Goal: Transaction & Acquisition: Purchase product/service

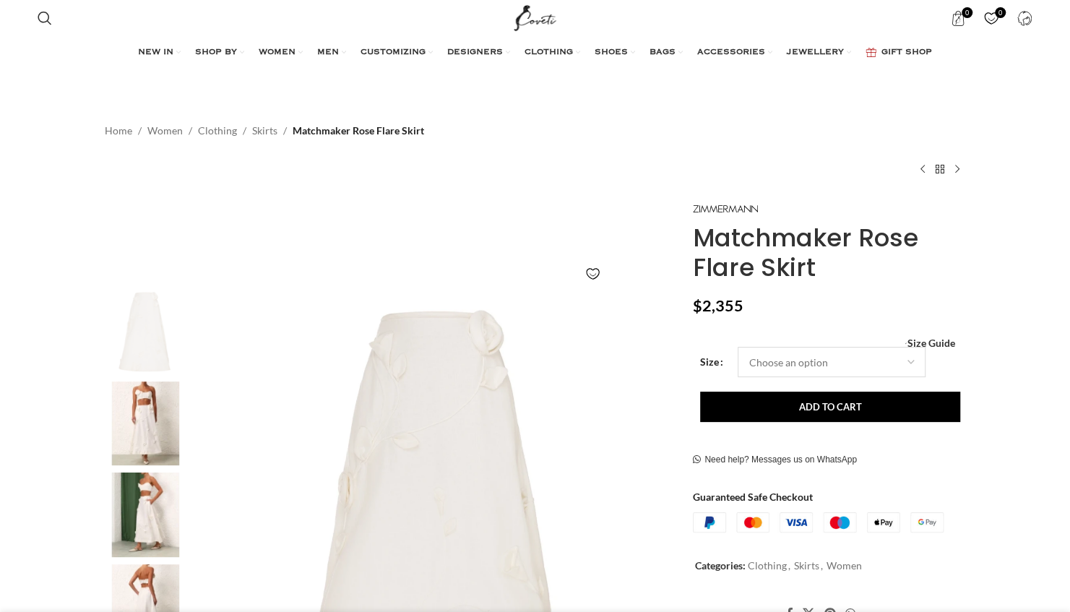
click at [818, 367] on select "Choose an option 6 UK 8 UK 10 [GEOGRAPHIC_DATA] 12 [GEOGRAPHIC_DATA] 14 [GEOGRA…" at bounding box center [831, 362] width 188 height 30
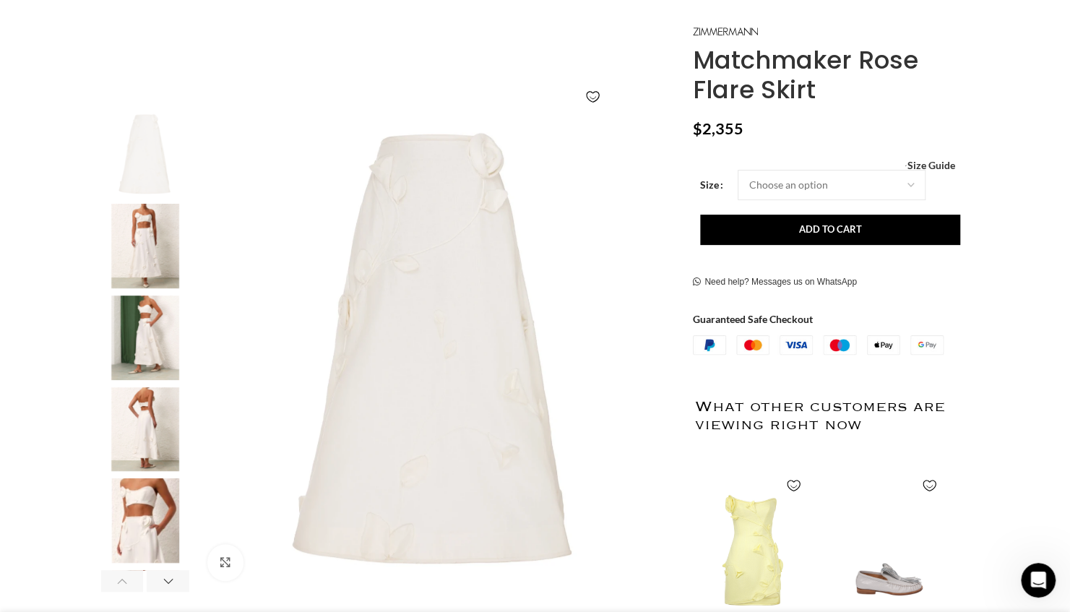
scroll to position [0, 456]
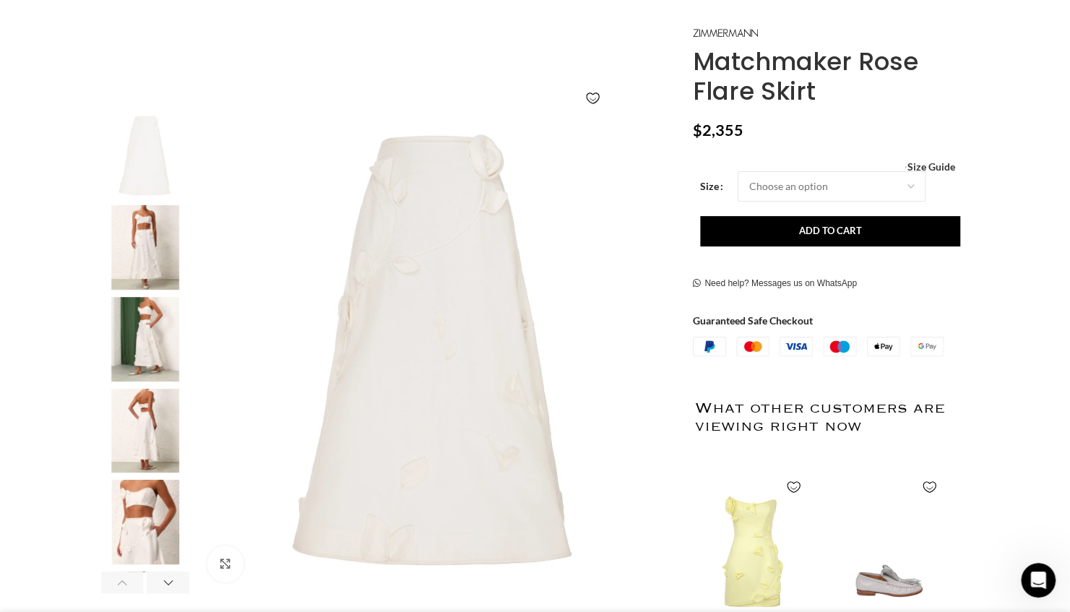
click at [150, 267] on img "2 / 6" at bounding box center [145, 247] width 88 height 84
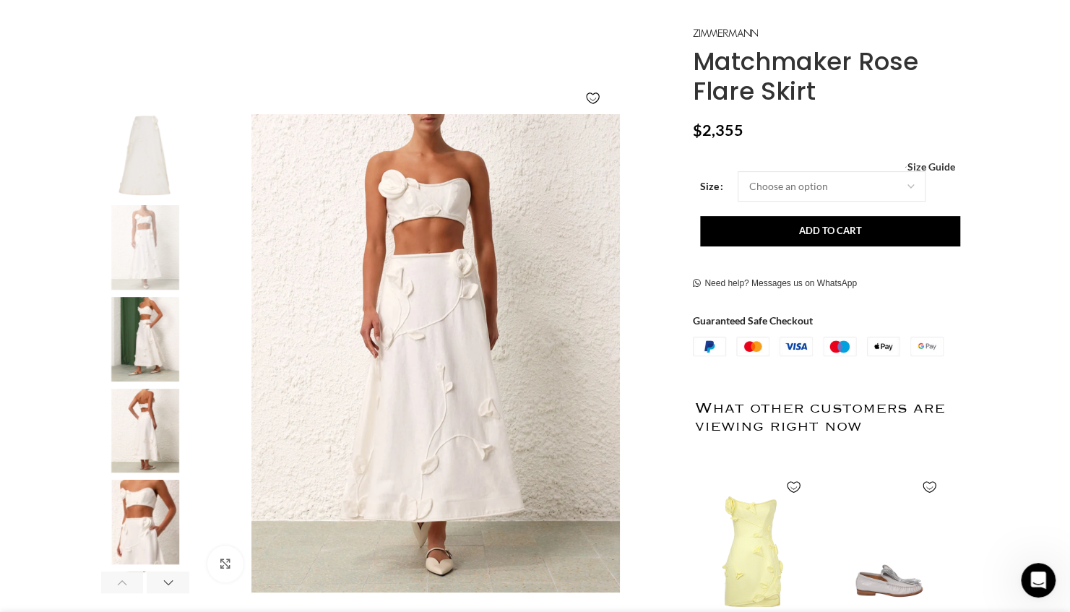
click at [147, 324] on img "3 / 6" at bounding box center [145, 339] width 88 height 84
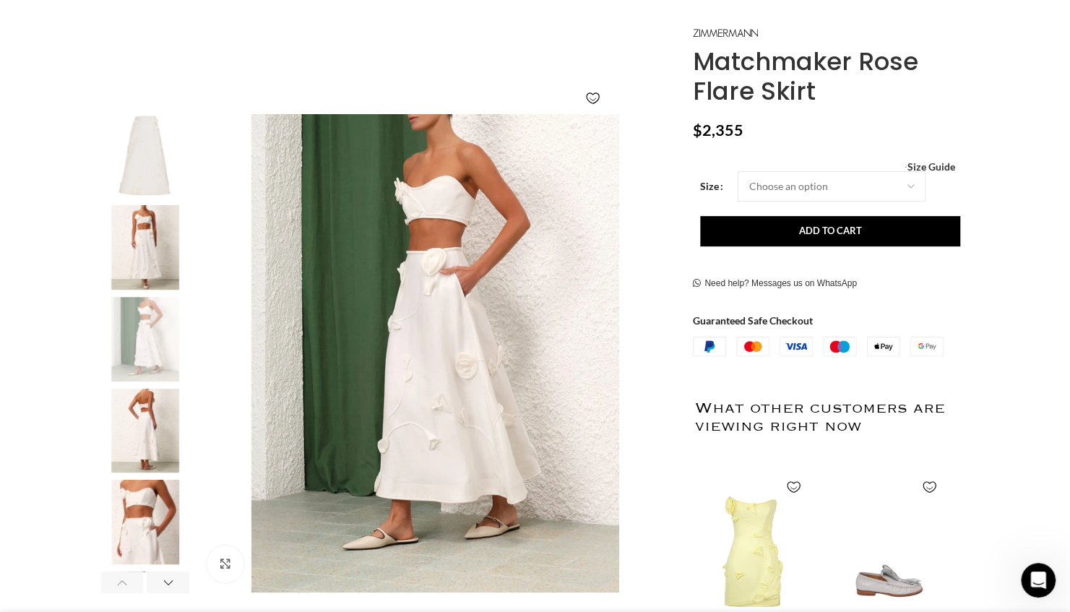
click at [156, 262] on img "2 / 6" at bounding box center [145, 247] width 88 height 84
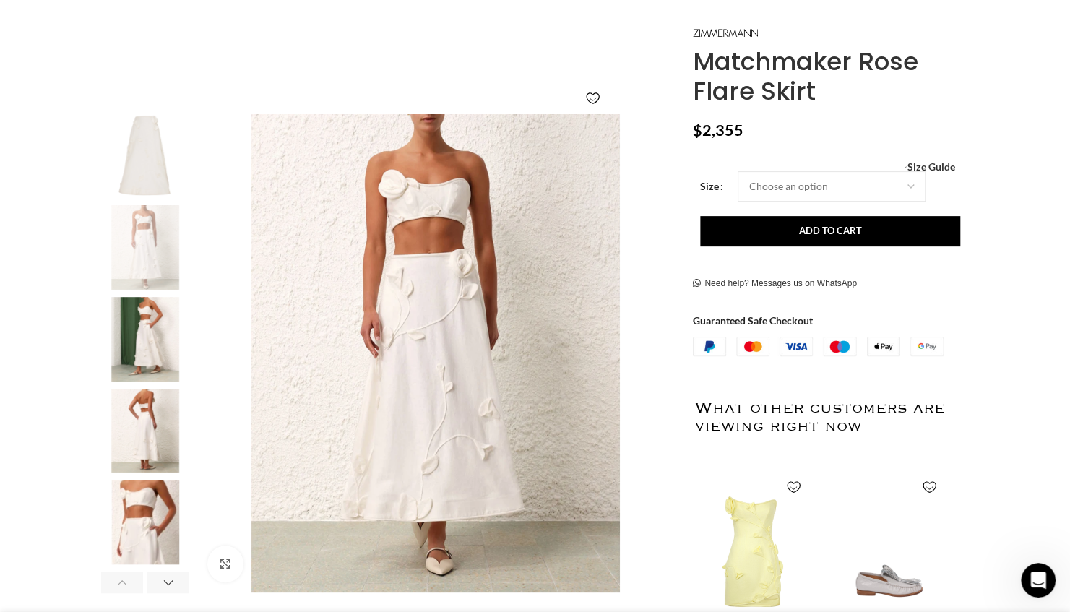
scroll to position [0, 608]
click at [148, 520] on img "5 / 6" at bounding box center [145, 522] width 88 height 84
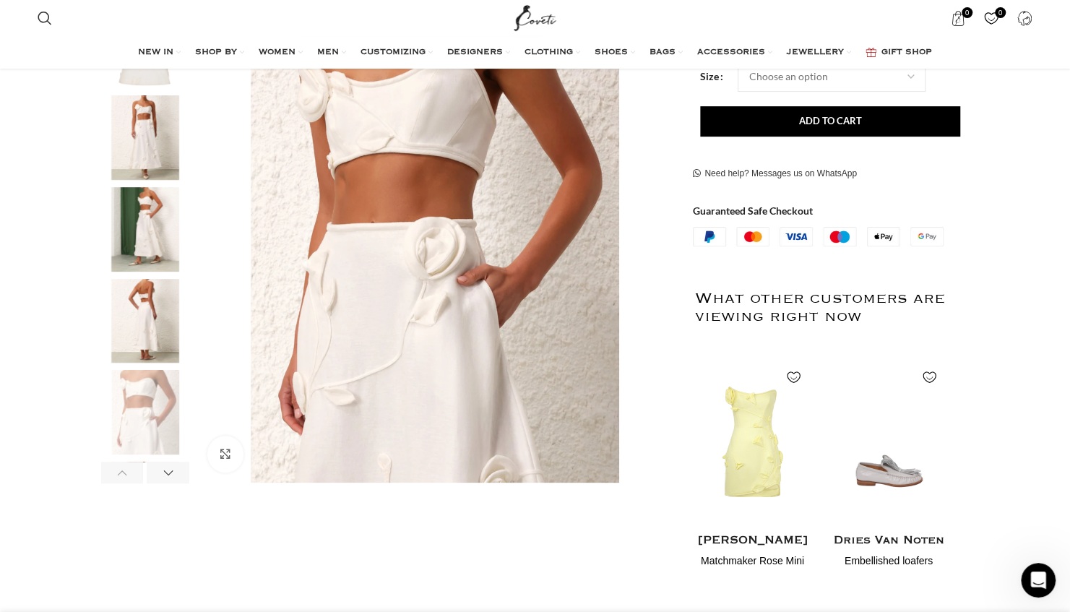
scroll to position [334, 0]
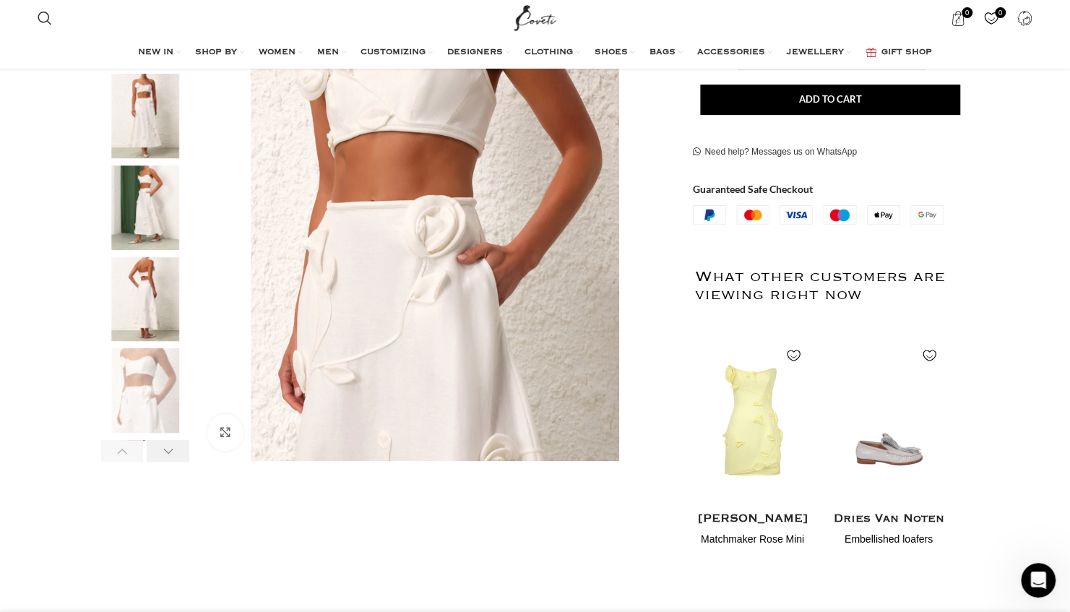
click at [169, 449] on div "Next slide" at bounding box center [168, 451] width 43 height 22
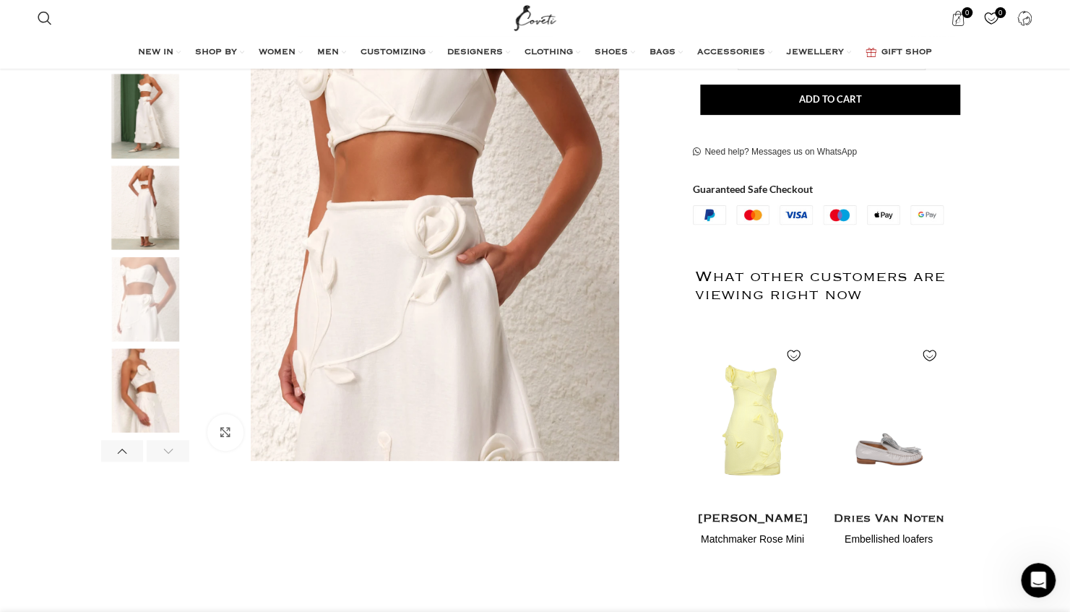
click at [149, 393] on img "6 / 6" at bounding box center [145, 390] width 88 height 84
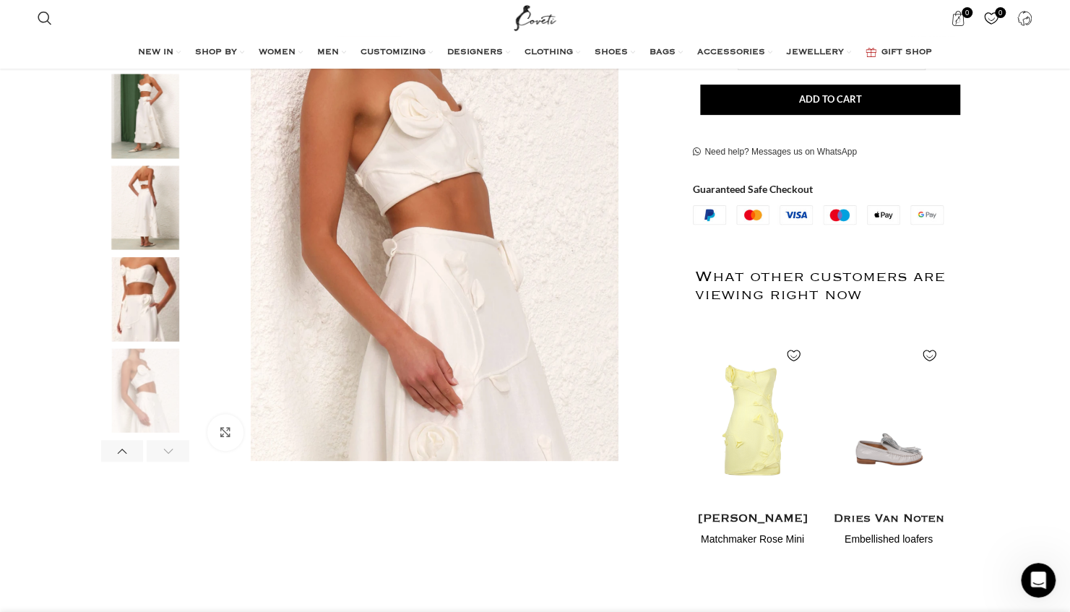
scroll to position [0, 760]
click at [165, 453] on div "Next slide" at bounding box center [168, 451] width 43 height 22
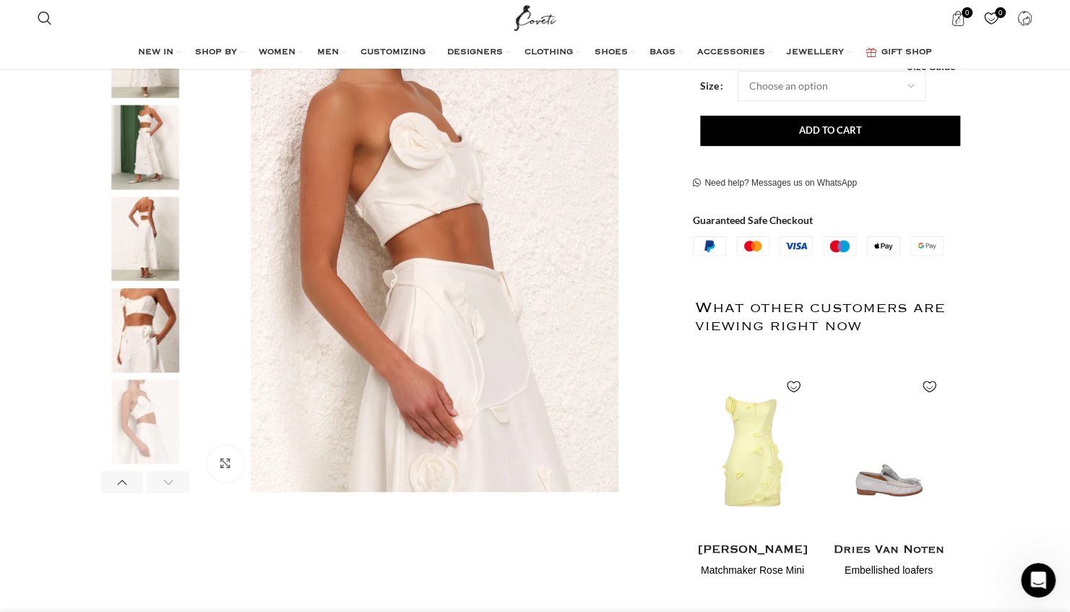
scroll to position [291, 0]
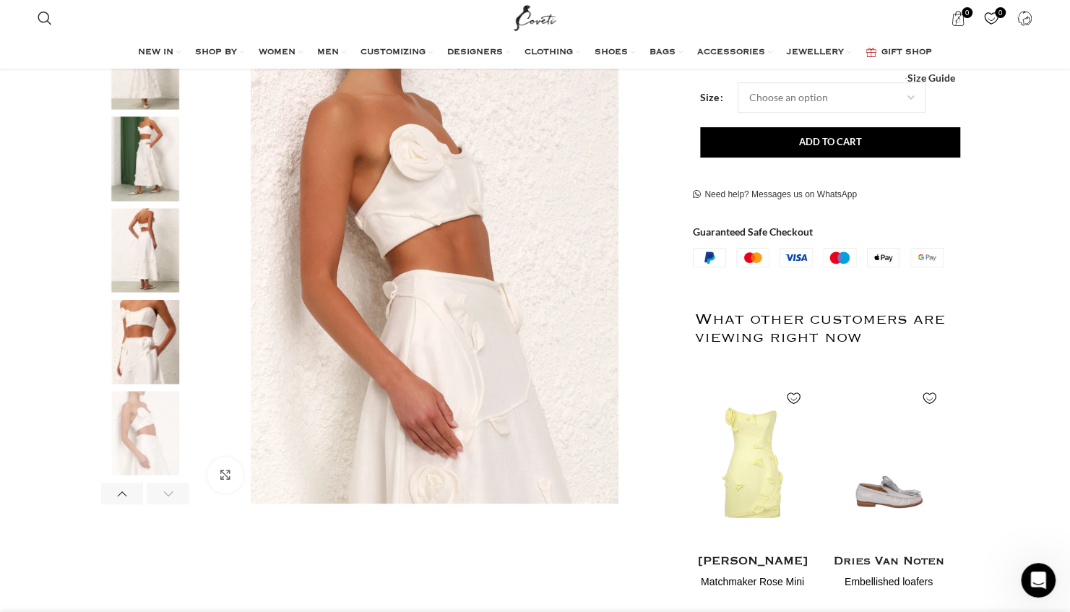
click at [157, 349] on img "5 / 6" at bounding box center [145, 342] width 88 height 84
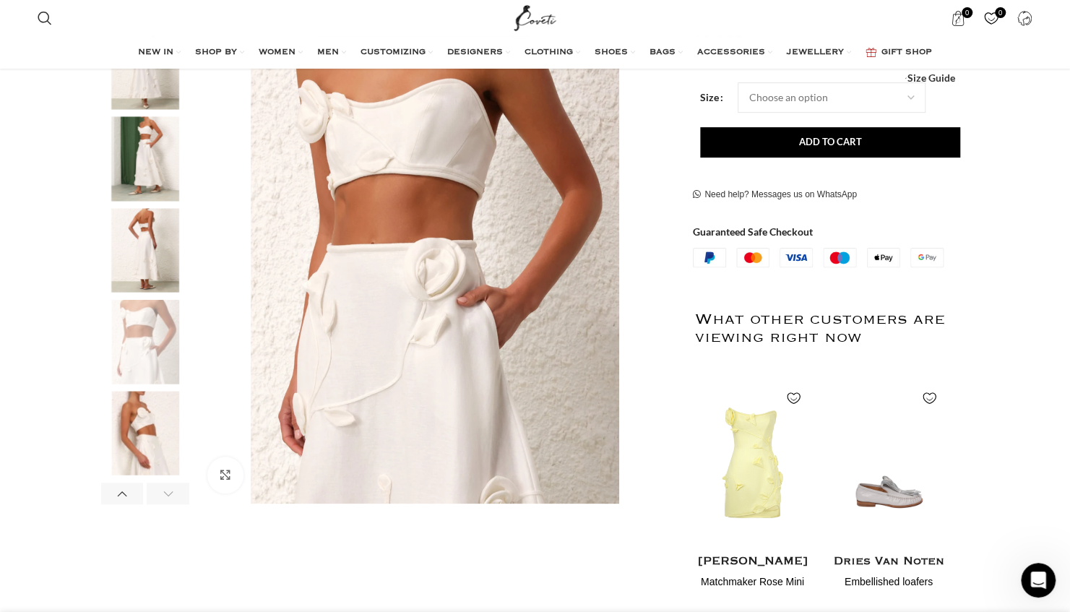
click at [150, 248] on img "4 / 6" at bounding box center [145, 250] width 88 height 84
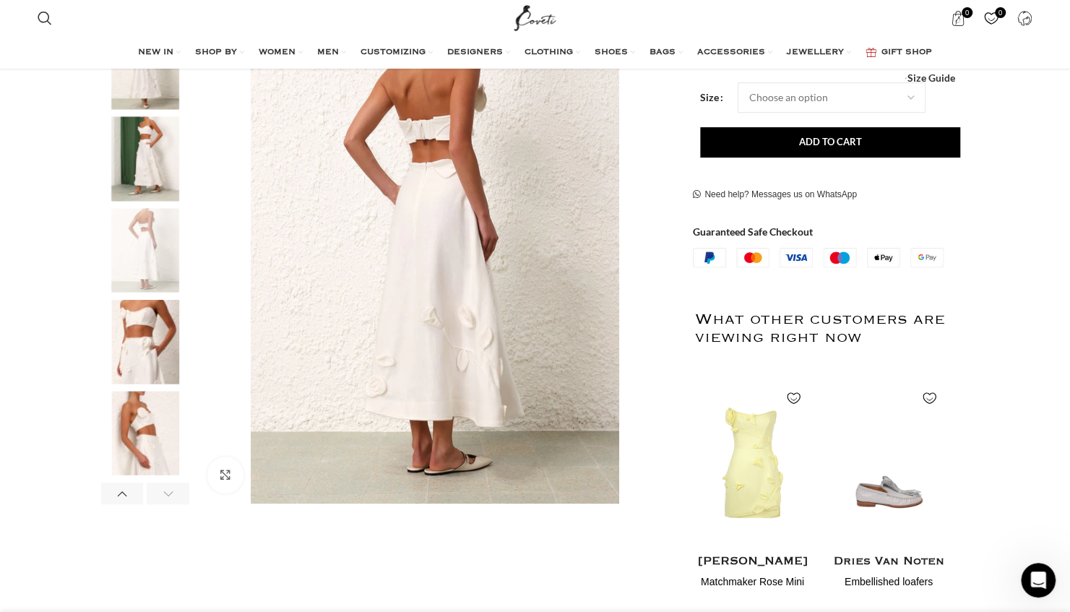
scroll to position [0, 912]
click at [142, 171] on img "3 / 6" at bounding box center [145, 158] width 88 height 84
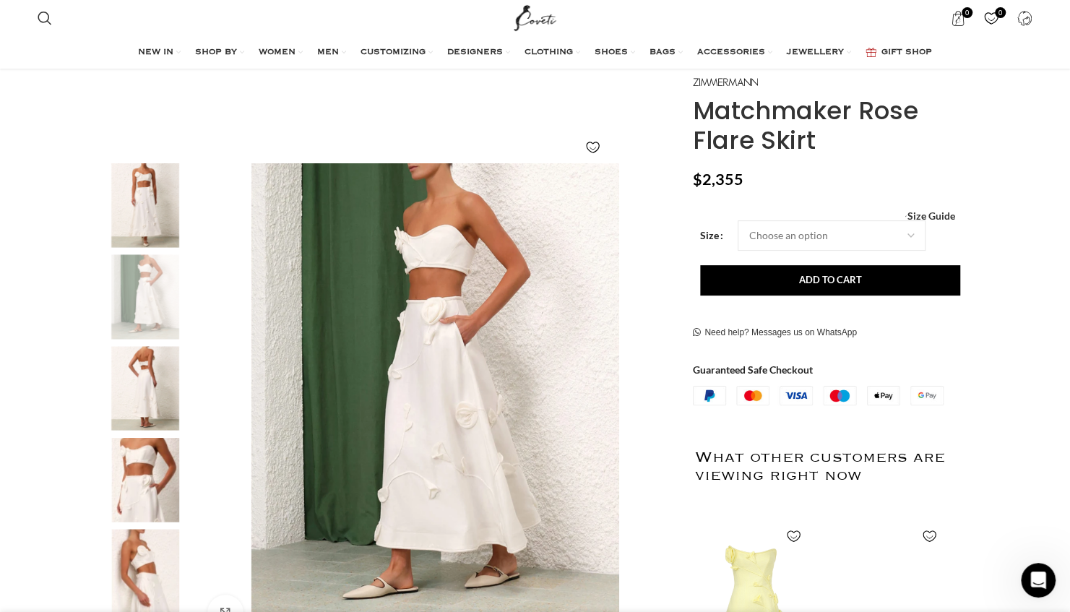
scroll to position [144, 0]
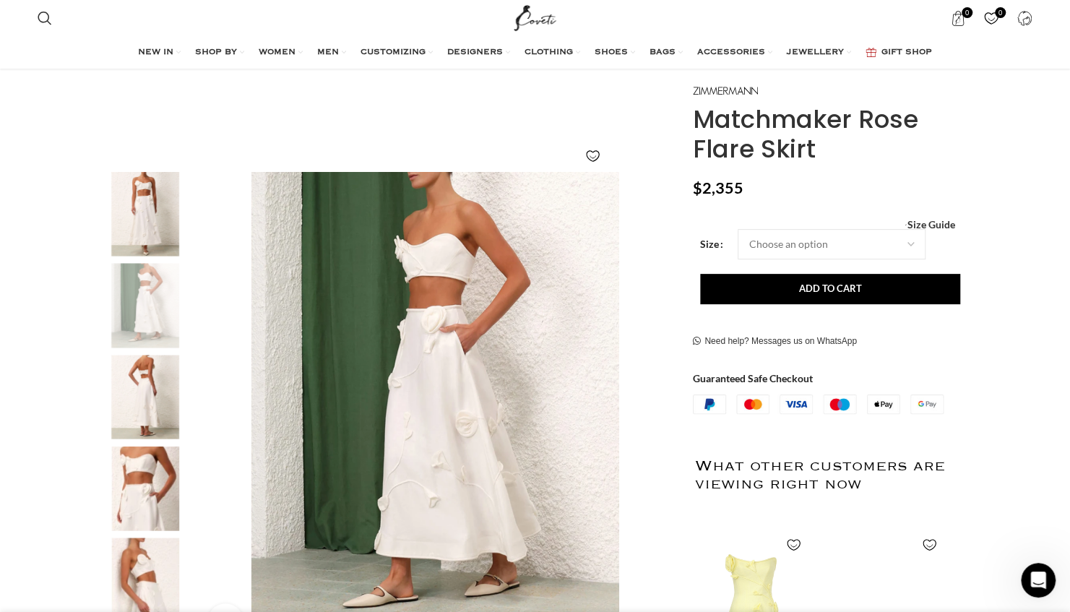
click at [147, 204] on img "2 / 6" at bounding box center [145, 214] width 88 height 84
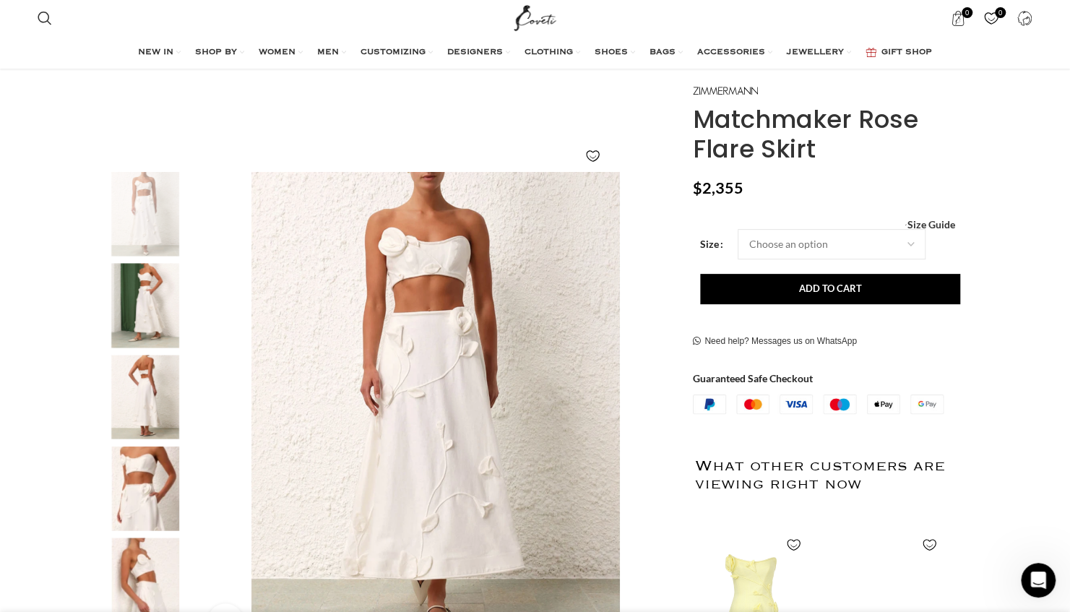
scroll to position [0, 1064]
